Goal: Task Accomplishment & Management: Manage account settings

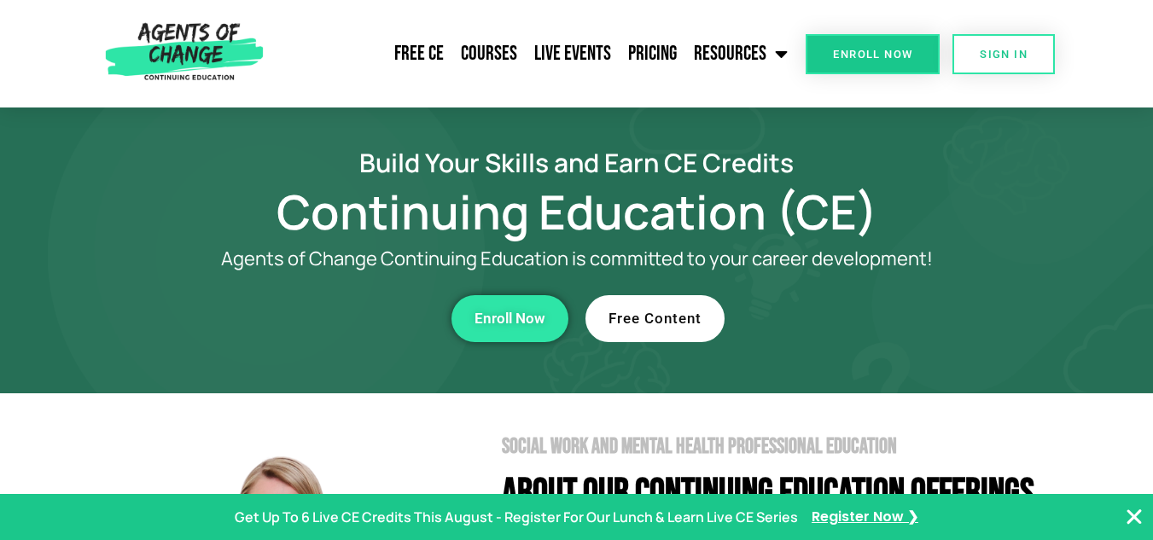
click at [1020, 63] on link "SIGN IN" at bounding box center [1003, 54] width 102 height 40
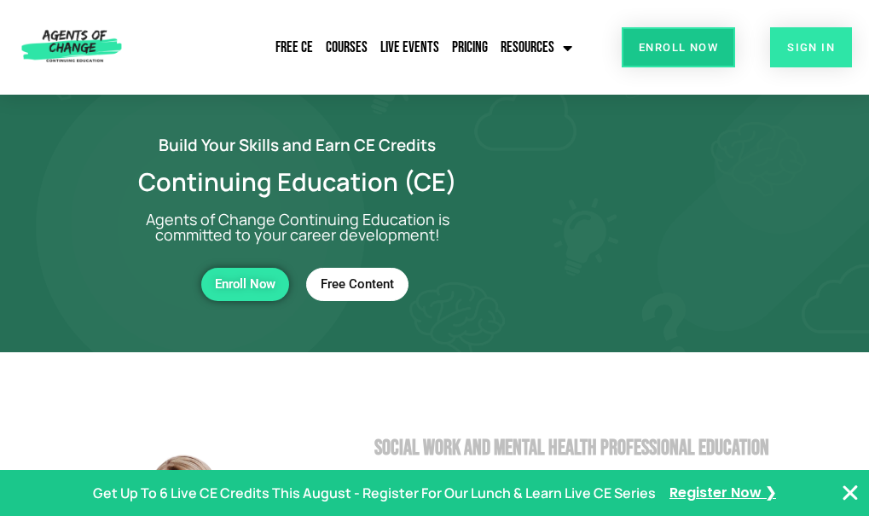
click at [770, 49] on link "SIGN IN" at bounding box center [811, 47] width 82 height 40
